Goal: Task Accomplishment & Management: Manage account settings

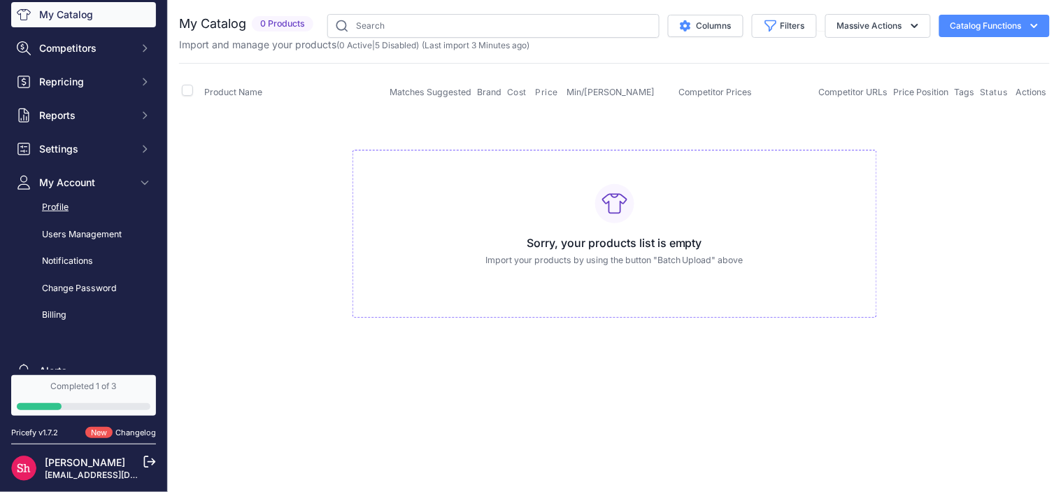
scroll to position [159, 0]
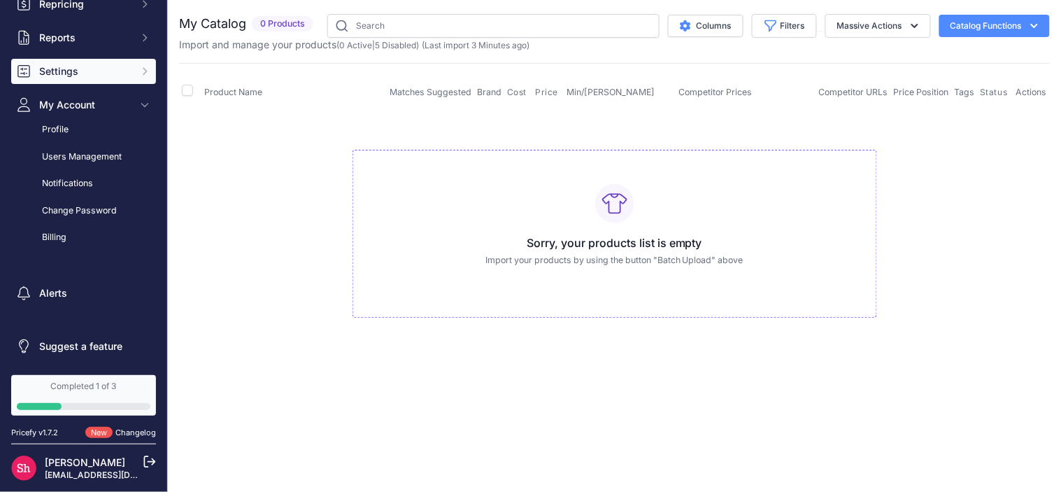
click at [111, 66] on span "Settings" at bounding box center [85, 71] width 92 height 14
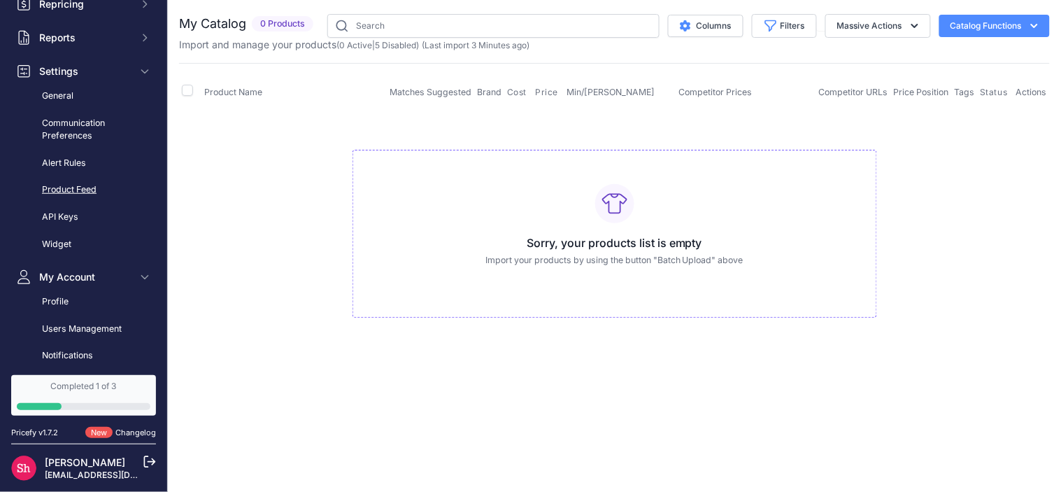
click at [79, 192] on link "Product Feed" at bounding box center [83, 190] width 145 height 24
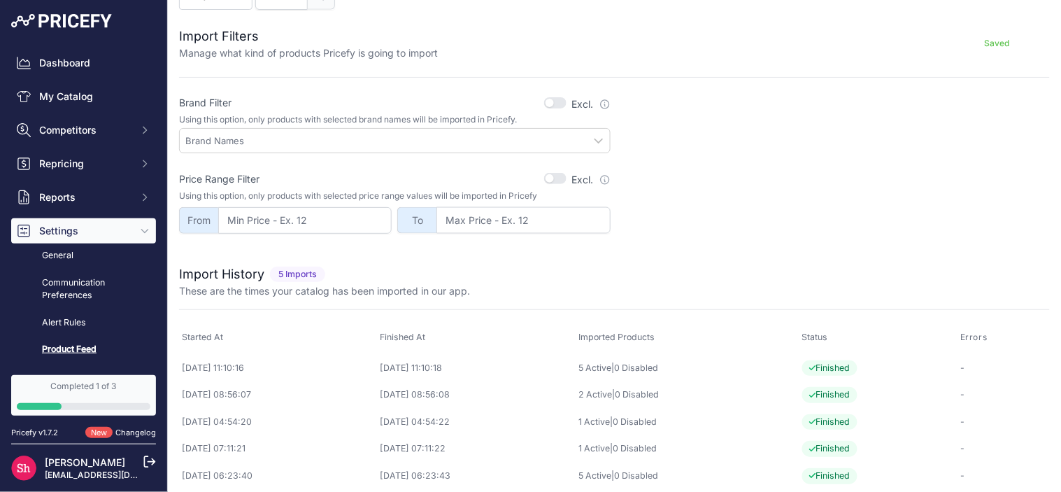
scroll to position [420, 0]
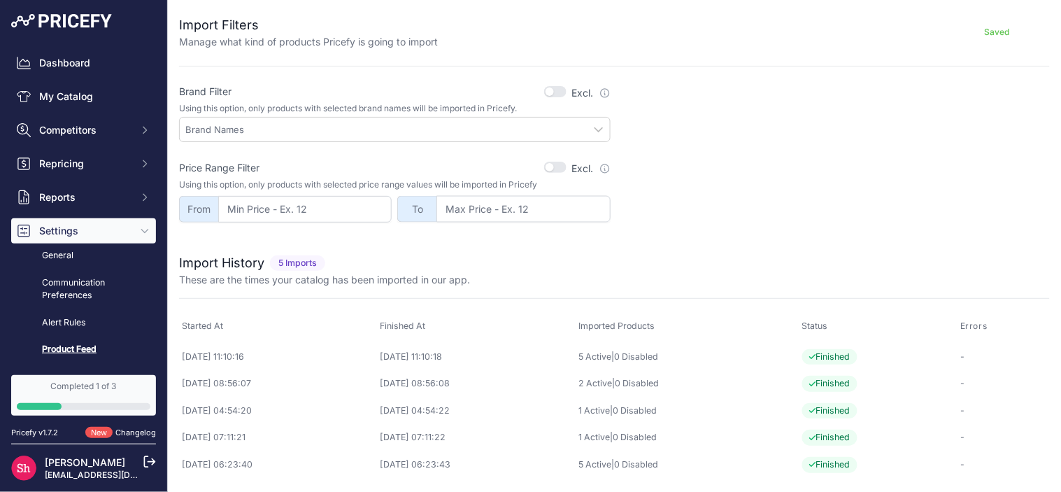
click at [596, 133] on input "text" at bounding box center [397, 129] width 425 height 13
click at [539, 134] on input "text" at bounding box center [397, 129] width 425 height 13
click at [592, 129] on input "text" at bounding box center [397, 129] width 425 height 13
drag, startPoint x: 592, startPoint y: 129, endPoint x: 557, endPoint y: 133, distance: 35.8
click at [585, 132] on input "text" at bounding box center [397, 129] width 425 height 13
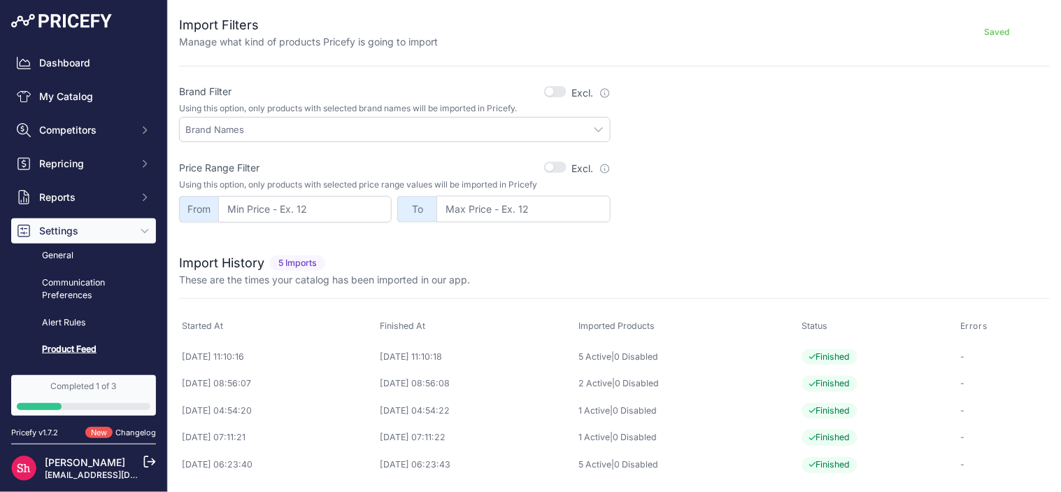
click at [507, 134] on input "text" at bounding box center [397, 129] width 425 height 13
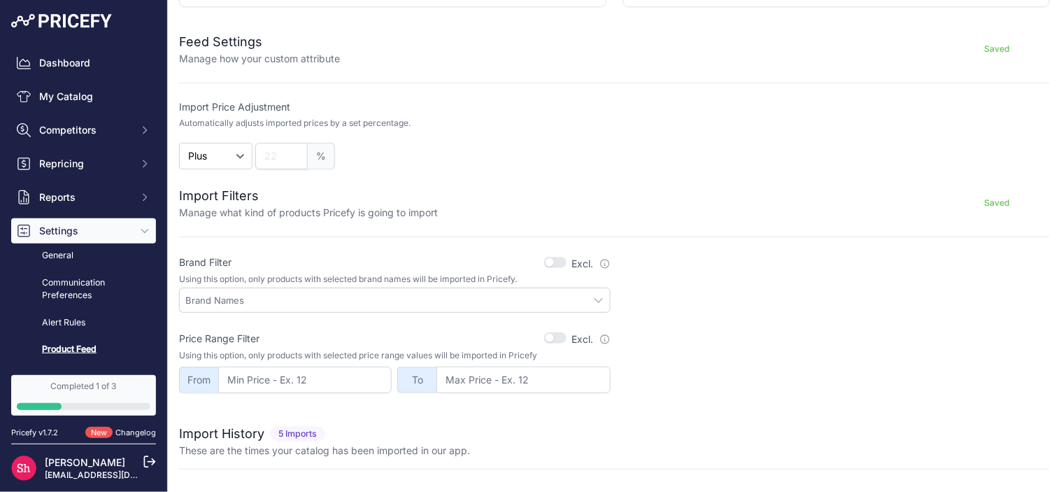
scroll to position [264, 0]
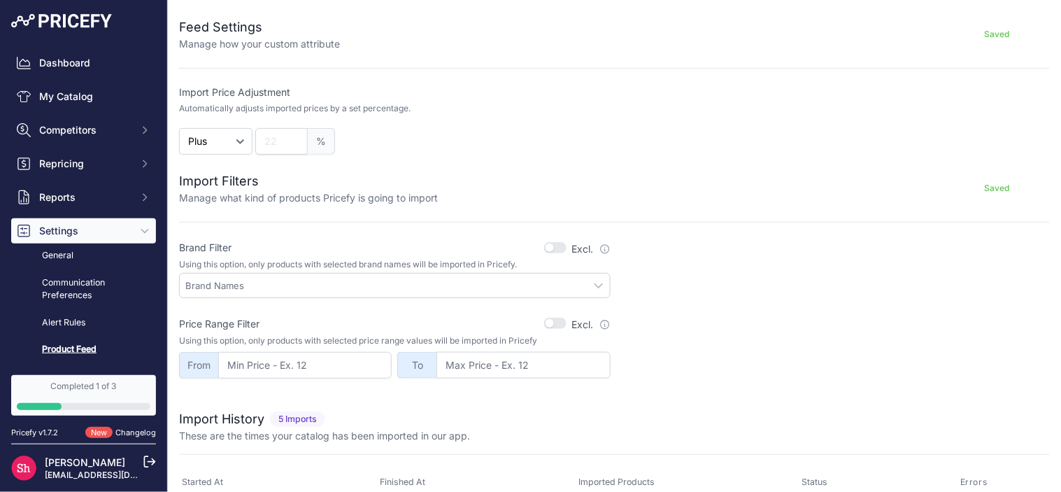
click at [549, 247] on button "button" at bounding box center [555, 247] width 22 height 11
click at [551, 248] on button "button" at bounding box center [555, 247] width 22 height 11
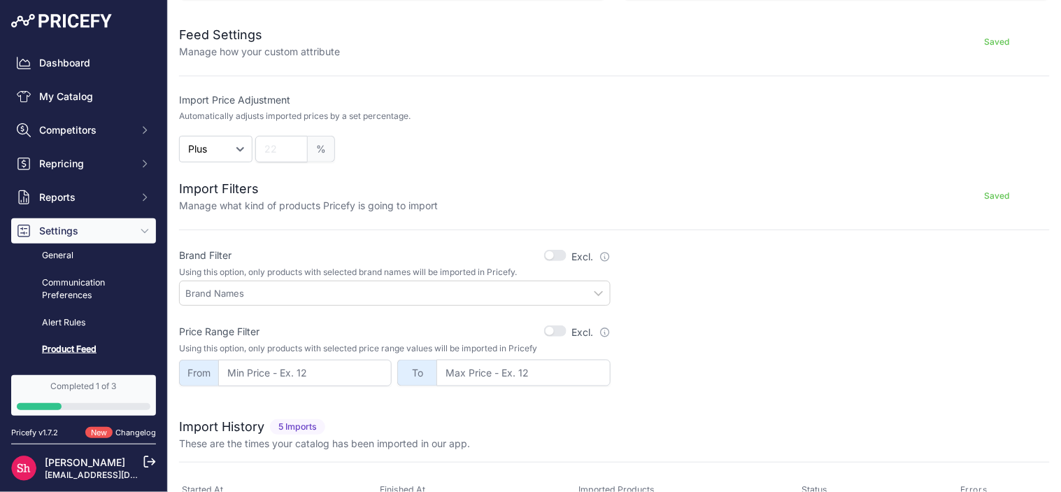
scroll to position [311, 0]
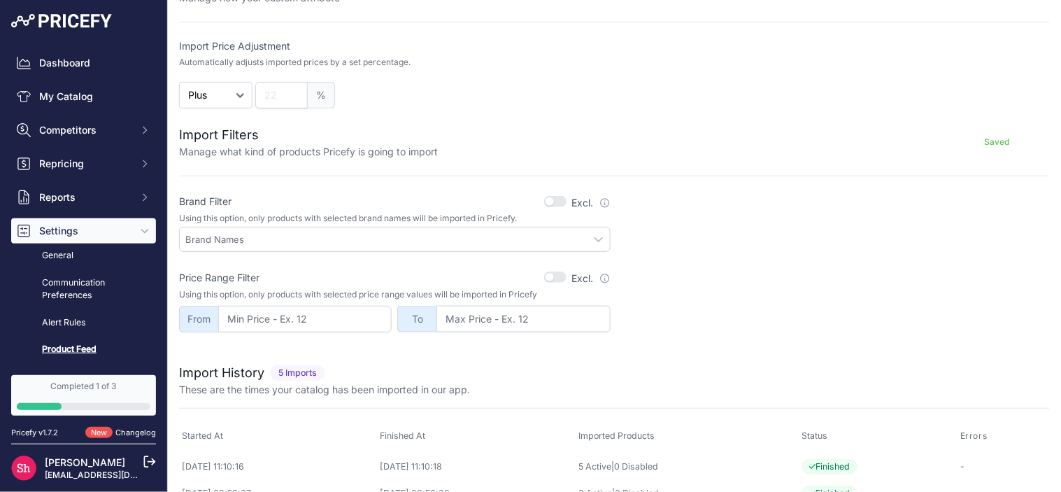
click at [448, 241] on input "text" at bounding box center [397, 239] width 425 height 13
click at [280, 246] on div at bounding box center [395, 239] width 432 height 25
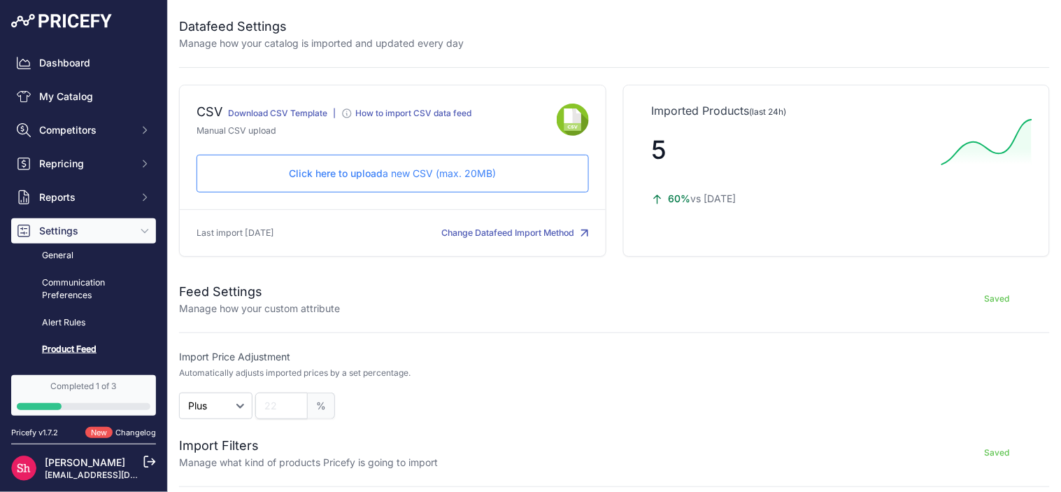
click at [481, 180] on div "Click here to upload a new CSV (max. 20MB) Check and upload in progress..." at bounding box center [393, 174] width 392 height 38
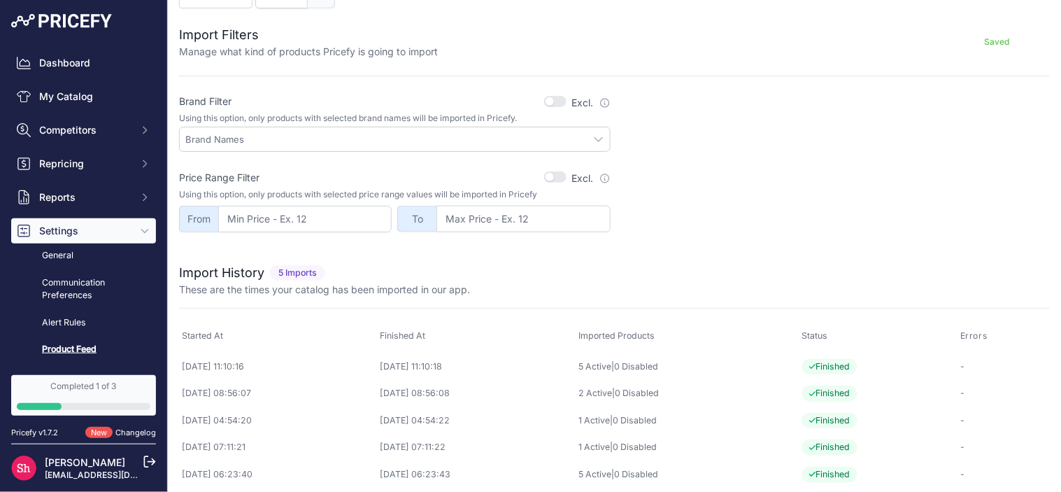
scroll to position [420, 0]
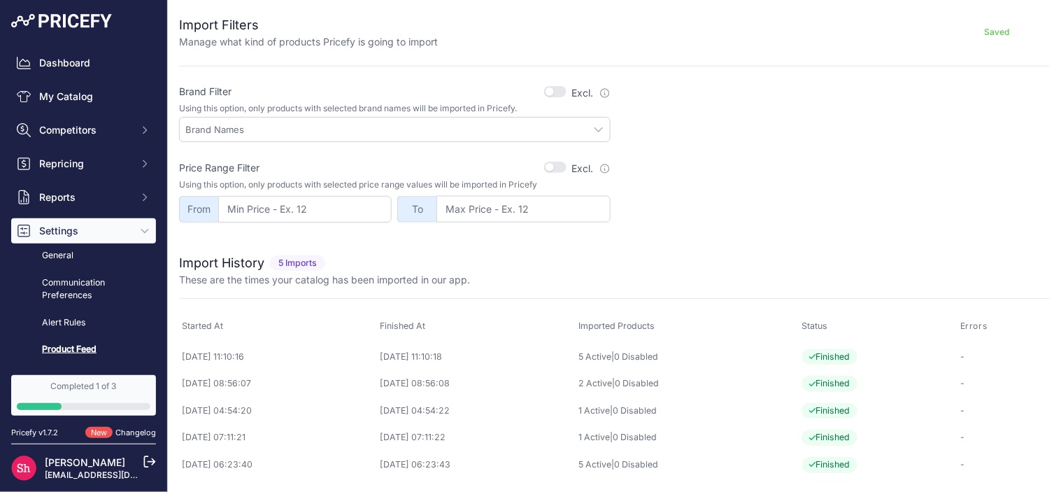
drag, startPoint x: 821, startPoint y: 355, endPoint x: 871, endPoint y: 355, distance: 50.4
click at [858, 355] on span "Finished" at bounding box center [829, 357] width 55 height 16
click at [858, 353] on span "Finished" at bounding box center [829, 357] width 55 height 16
drag, startPoint x: 831, startPoint y: 385, endPoint x: 868, endPoint y: 381, distance: 37.2
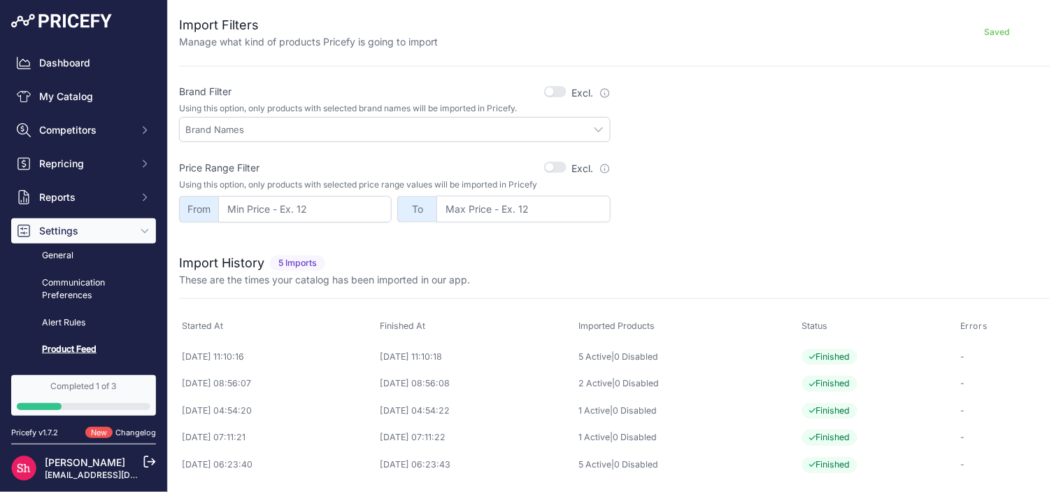
click at [858, 381] on span "Finished" at bounding box center [829, 384] width 55 height 16
drag, startPoint x: 823, startPoint y: 411, endPoint x: 867, endPoint y: 409, distance: 44.8
click at [858, 409] on span "Finished" at bounding box center [829, 411] width 55 height 16
drag, startPoint x: 823, startPoint y: 438, endPoint x: 868, endPoint y: 434, distance: 45.0
click at [858, 434] on span "Finished" at bounding box center [829, 437] width 55 height 16
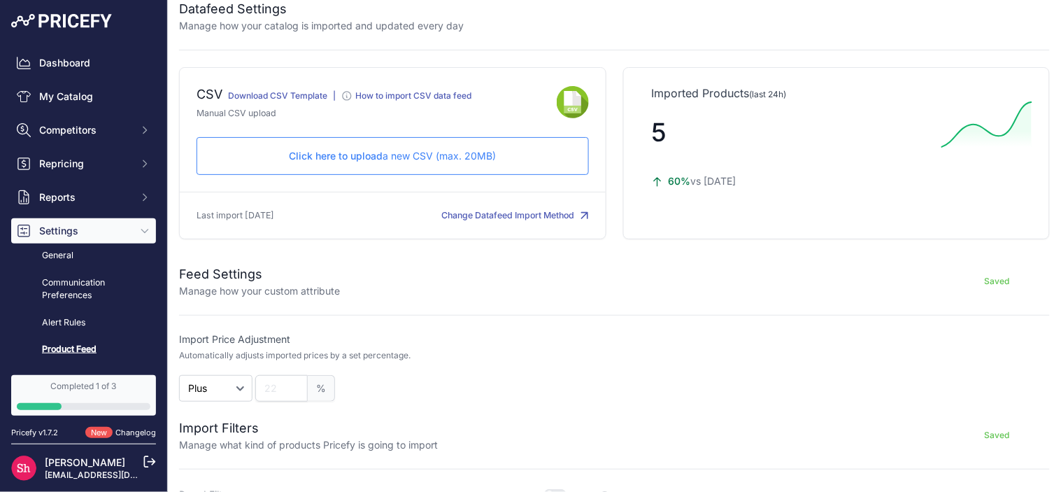
scroll to position [0, 0]
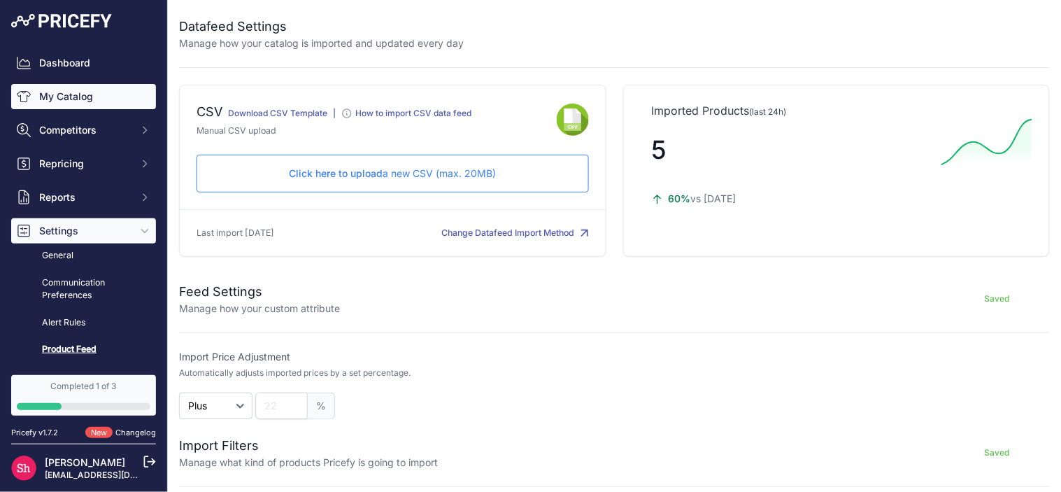
click at [52, 97] on link "My Catalog" at bounding box center [83, 96] width 145 height 25
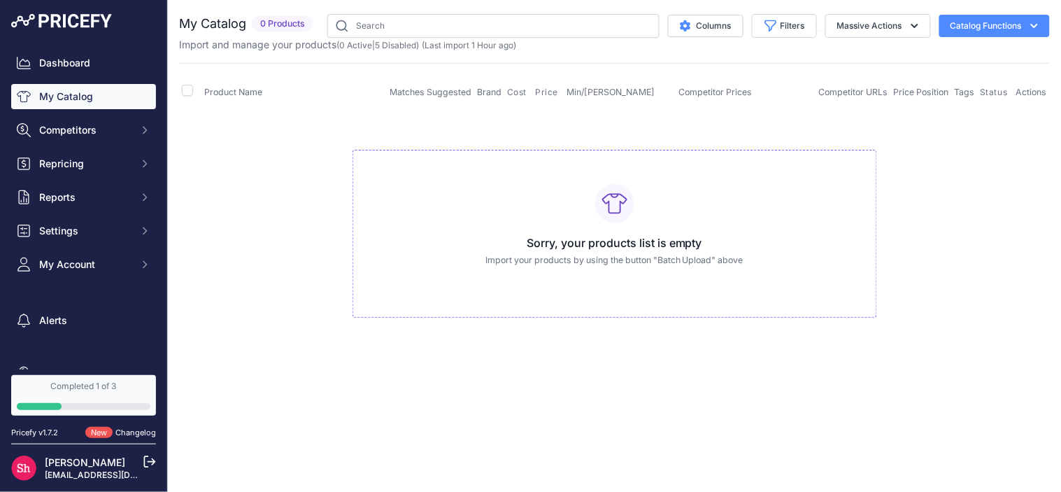
click at [1007, 15] on button "Catalog Functions" at bounding box center [994, 26] width 111 height 22
click at [996, 22] on button "Catalog Functions" at bounding box center [994, 26] width 111 height 22
click at [90, 134] on span "Competitors" at bounding box center [85, 130] width 92 height 14
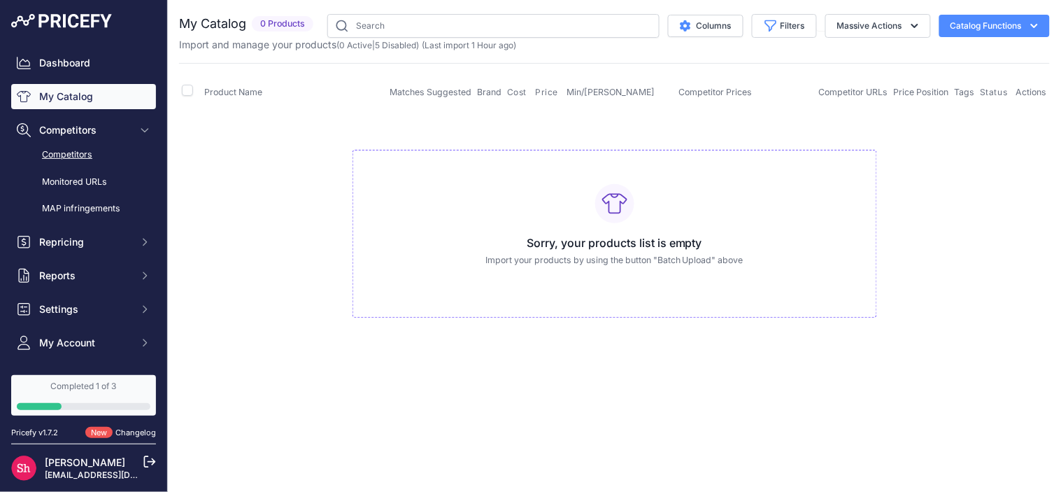
click at [84, 154] on link "Competitors" at bounding box center [83, 155] width 145 height 24
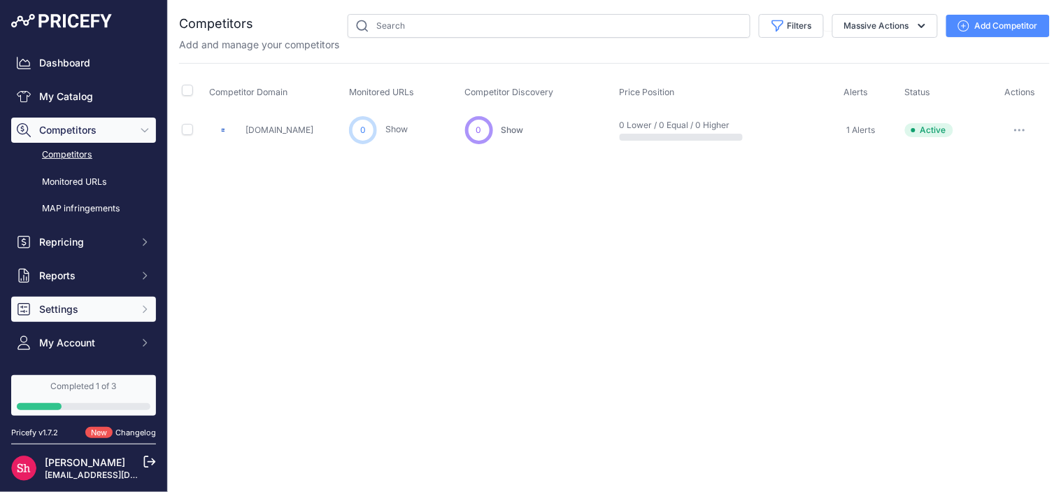
click at [83, 311] on span "Settings" at bounding box center [85, 309] width 92 height 14
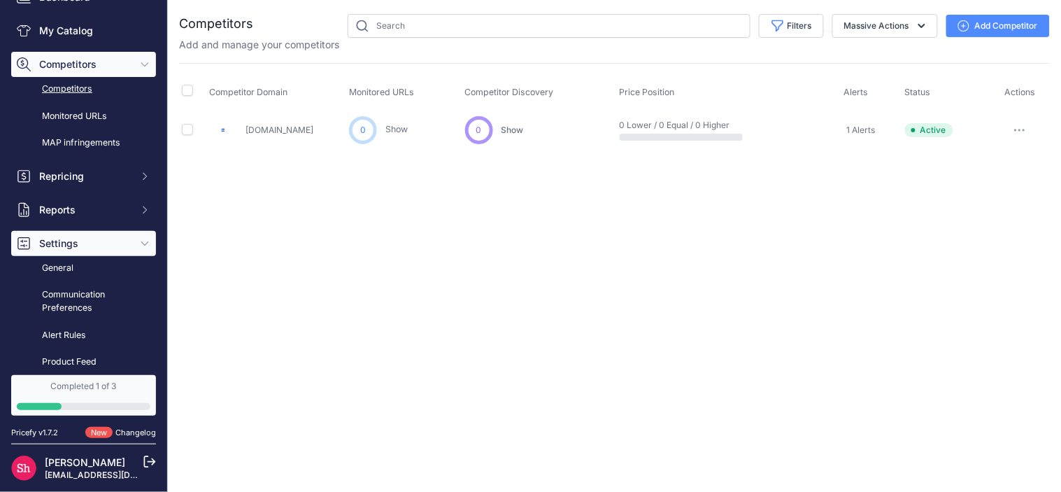
scroll to position [155, 0]
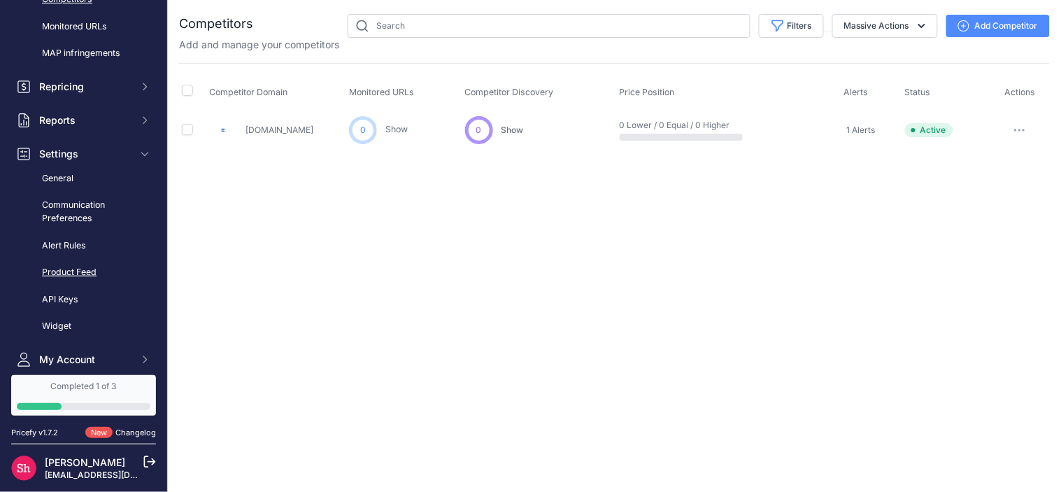
click at [73, 271] on link "Product Feed" at bounding box center [83, 272] width 145 height 24
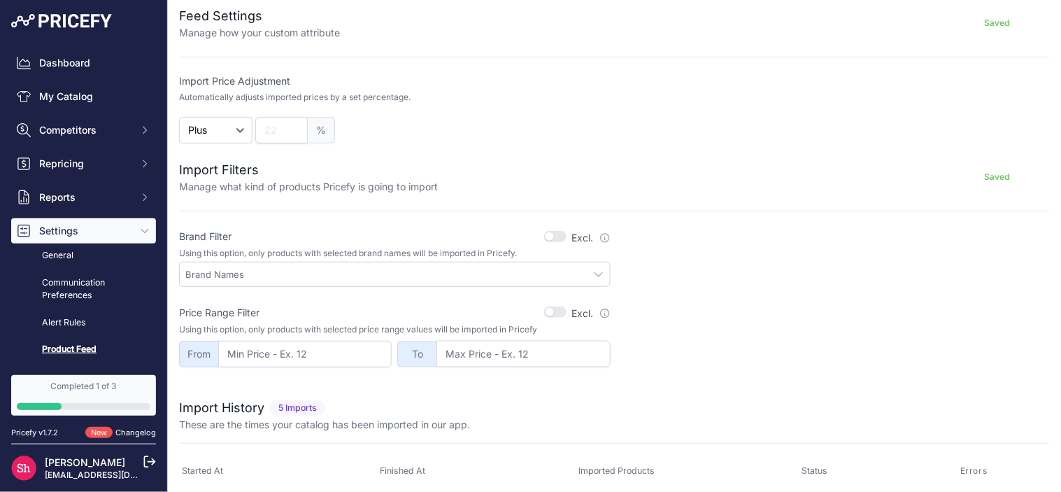
scroll to position [264, 0]
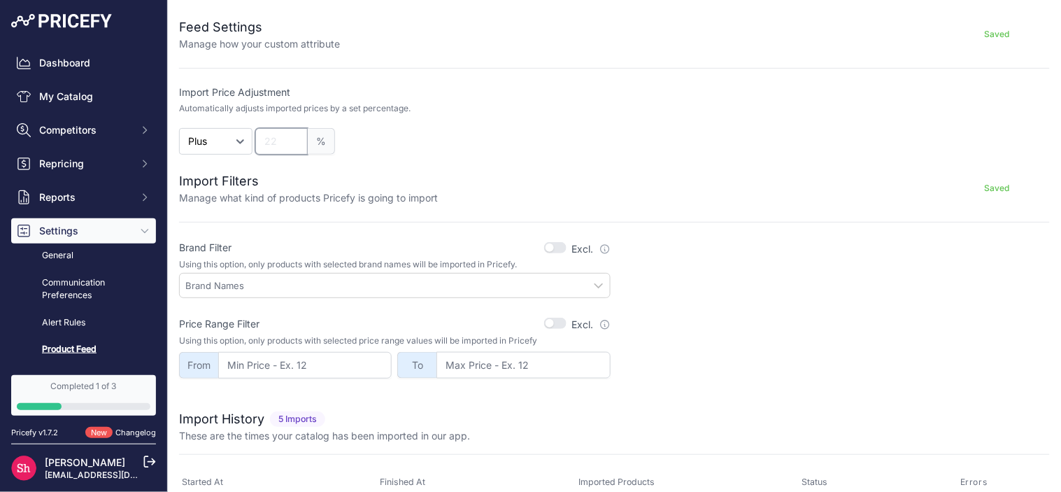
click at [287, 138] on input "number" at bounding box center [281, 141] width 52 height 27
click at [634, 211] on form "Feed Settings Manage how your custom attribute Saved Import Price Adjustment Au…" at bounding box center [614, 190] width 871 height 378
click at [976, 187] on button "Saved" at bounding box center [997, 188] width 105 height 22
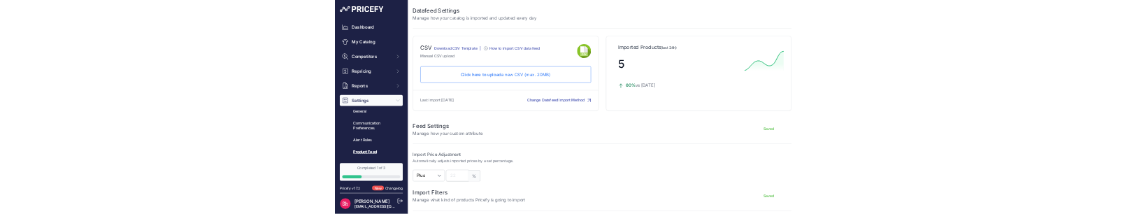
scroll to position [0, 0]
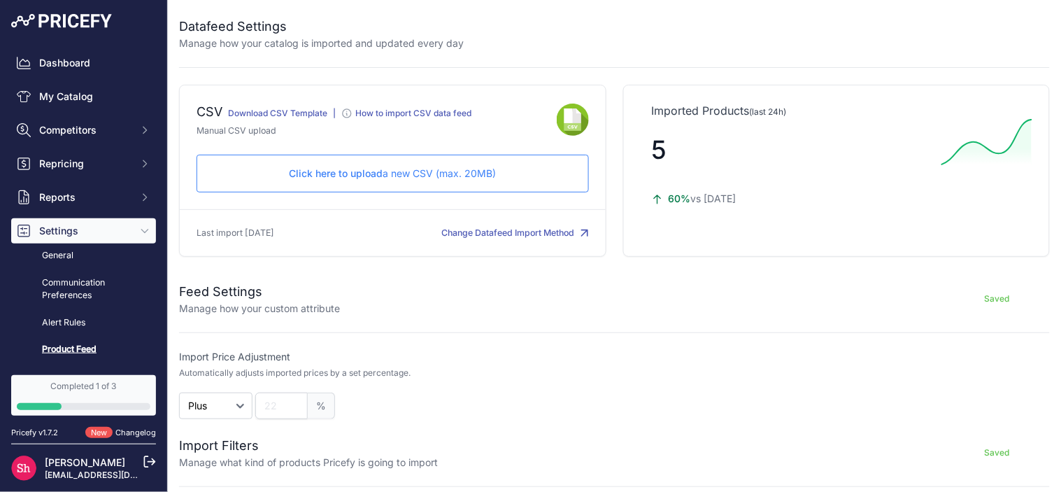
drag, startPoint x: 225, startPoint y: 115, endPoint x: 327, endPoint y: 120, distance: 101.5
click at [327, 120] on div "CSV Download CSV Template |" at bounding box center [334, 113] width 275 height 22
copy link "Download CSV Template"
drag, startPoint x: 488, startPoint y: 109, endPoint x: 354, endPoint y: 115, distance: 133.7
click at [354, 115] on div "CSV Download CSV Template |" at bounding box center [377, 113] width 360 height 22
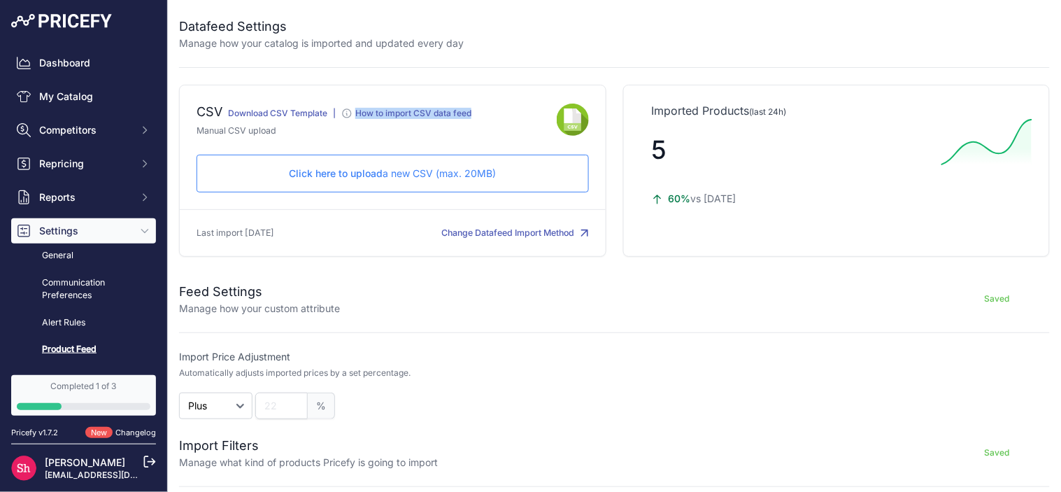
copy div "How to import CSV data feed"
click at [343, 111] on icon at bounding box center [347, 113] width 8 height 8
drag, startPoint x: 192, startPoint y: 129, endPoint x: 287, endPoint y: 136, distance: 94.6
click at [287, 136] on div "CSV Download CSV Template |" at bounding box center [392, 171] width 427 height 172
copy p "Manual CSV upload"
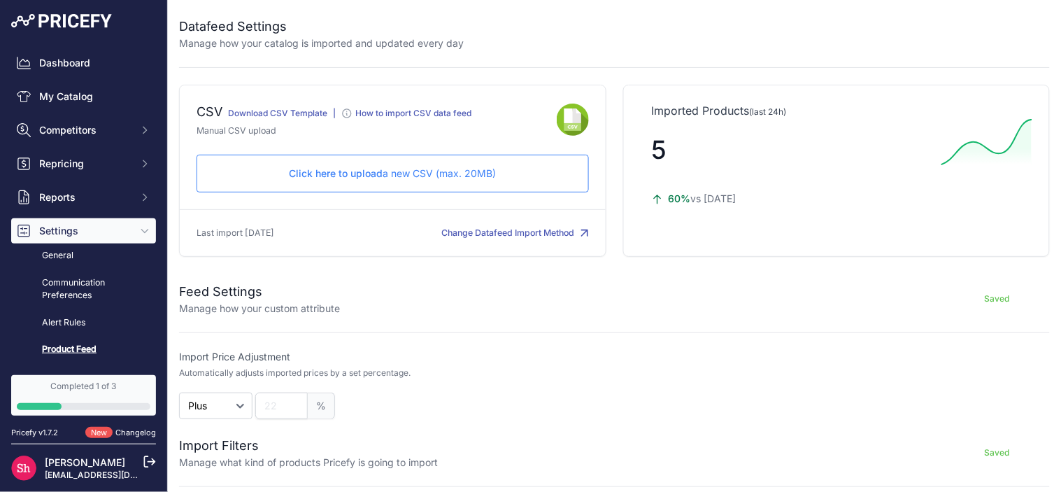
click at [319, 170] on span "Click here to upload" at bounding box center [336, 173] width 94 height 12
click at [520, 234] on button "Change Datafeed Import Method" at bounding box center [515, 233] width 147 height 13
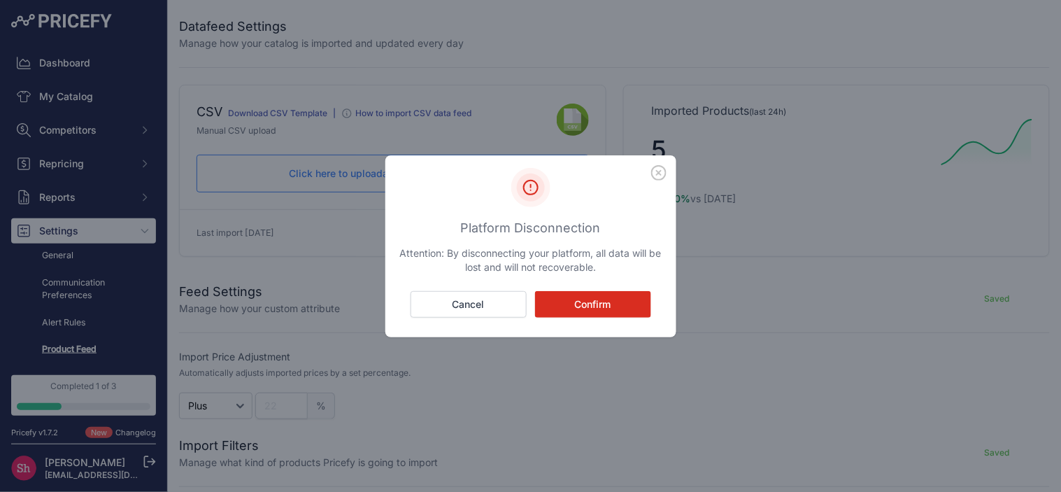
click at [659, 179] on icon "button" at bounding box center [659, 173] width 14 height 14
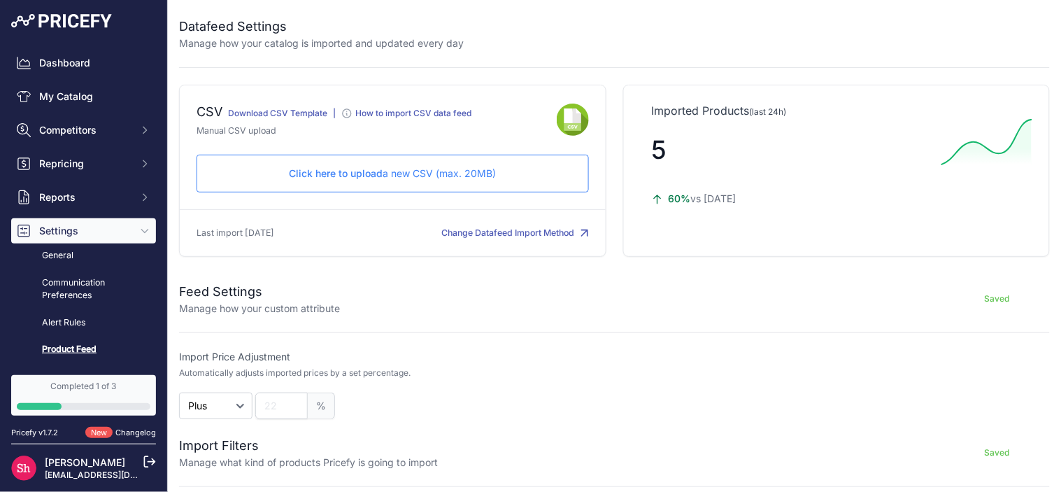
drag, startPoint x: 299, startPoint y: 235, endPoint x: 189, endPoint y: 234, distance: 110.5
click at [189, 234] on div "CSV Download CSV Template |" at bounding box center [392, 171] width 427 height 172
copy p "Last import 16 Days ago"
drag, startPoint x: 430, startPoint y: 234, endPoint x: 588, endPoint y: 235, distance: 157.4
click at [588, 235] on div "CSV Download CSV Template |" at bounding box center [392, 171] width 427 height 172
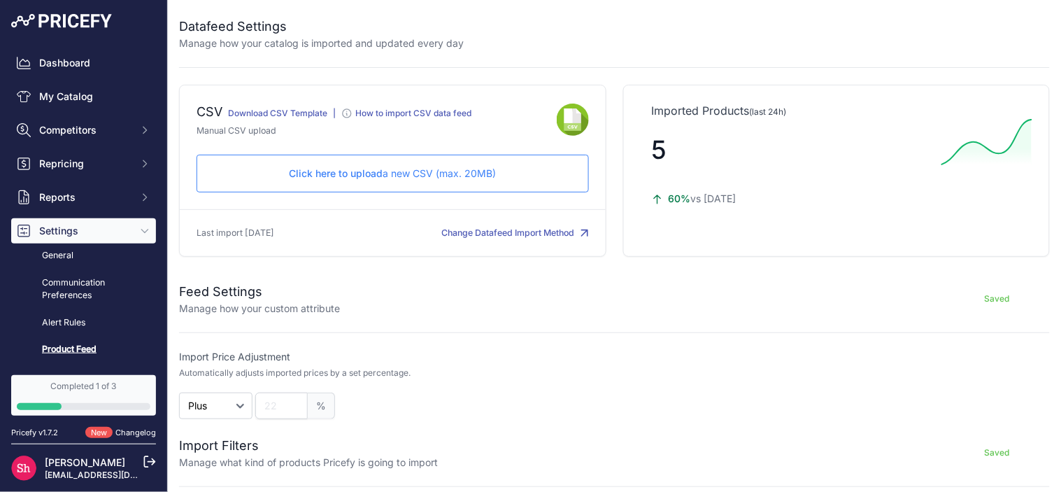
drag, startPoint x: 588, startPoint y: 235, endPoint x: 422, endPoint y: 238, distance: 165.1
click at [422, 238] on div "CSV Download CSV Template |" at bounding box center [392, 171] width 427 height 172
copy button "Change Datafeed Import Method"
